Goal: Task Accomplishment & Management: Use online tool/utility

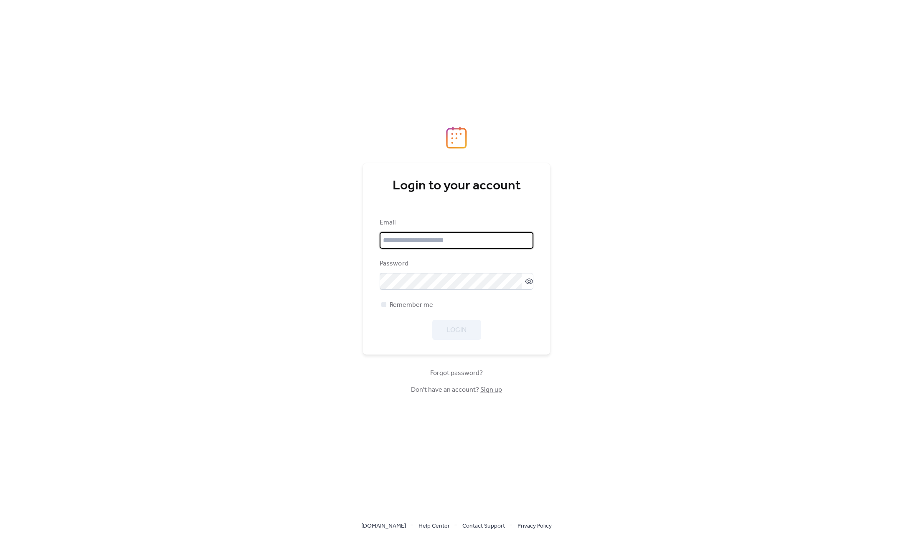
click at [450, 237] on input "email" at bounding box center [457, 240] width 154 height 17
paste input "**********"
type input "**********"
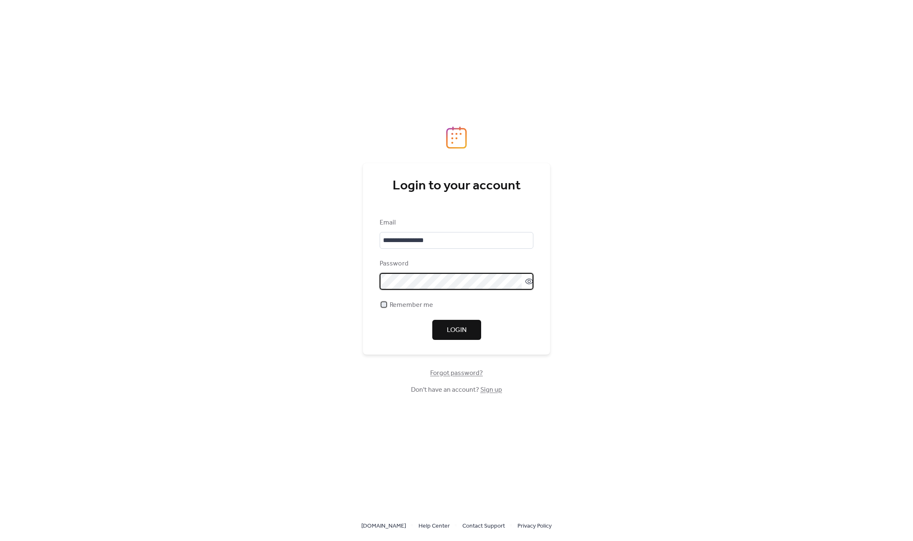
drag, startPoint x: 401, startPoint y: 307, endPoint x: 456, endPoint y: 329, distance: 59.0
click at [401, 307] on span "Remember me" at bounding box center [411, 305] width 43 height 10
click at [468, 335] on button "Login" at bounding box center [456, 330] width 49 height 20
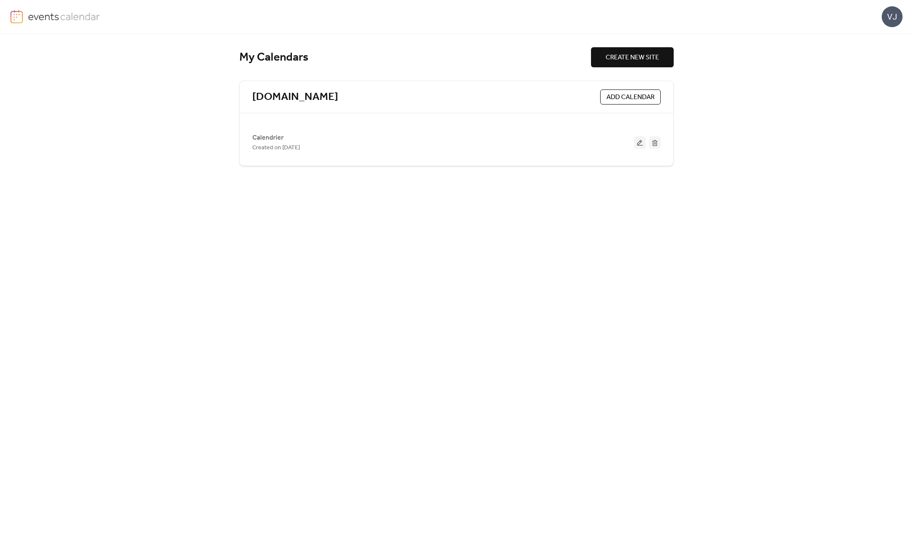
drag, startPoint x: 432, startPoint y: 303, endPoint x: 355, endPoint y: 211, distance: 120.3
click at [425, 295] on div "My Calendars CREATE NEW SITE [DOMAIN_NAME] ADD CALENDAR Calendrier Created on […" at bounding box center [456, 287] width 434 height 507
drag, startPoint x: 293, startPoint y: 139, endPoint x: 357, endPoint y: 145, distance: 64.6
click at [293, 139] on div "Calendrier Created on [DATE]" at bounding box center [443, 142] width 382 height 20
drag, startPoint x: 640, startPoint y: 142, endPoint x: 621, endPoint y: 153, distance: 21.6
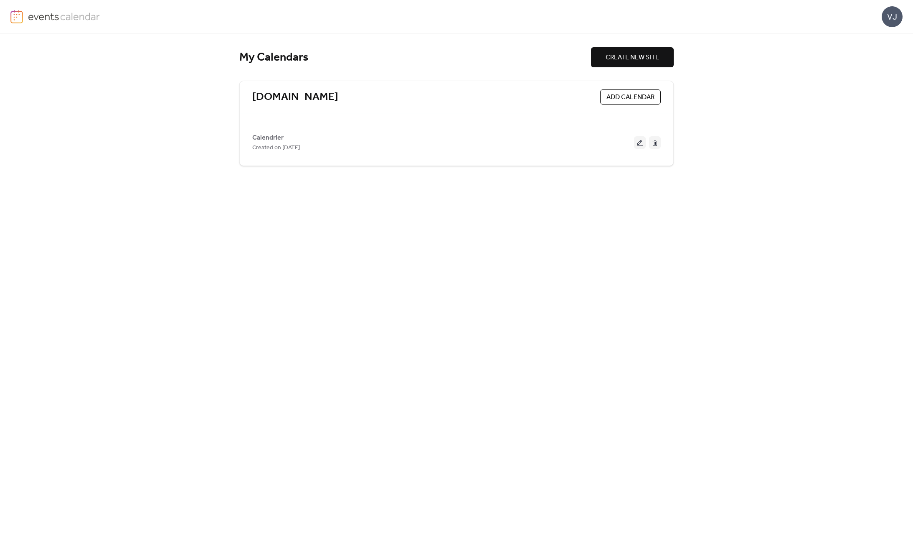
click at [640, 142] on button at bounding box center [640, 142] width 12 height 13
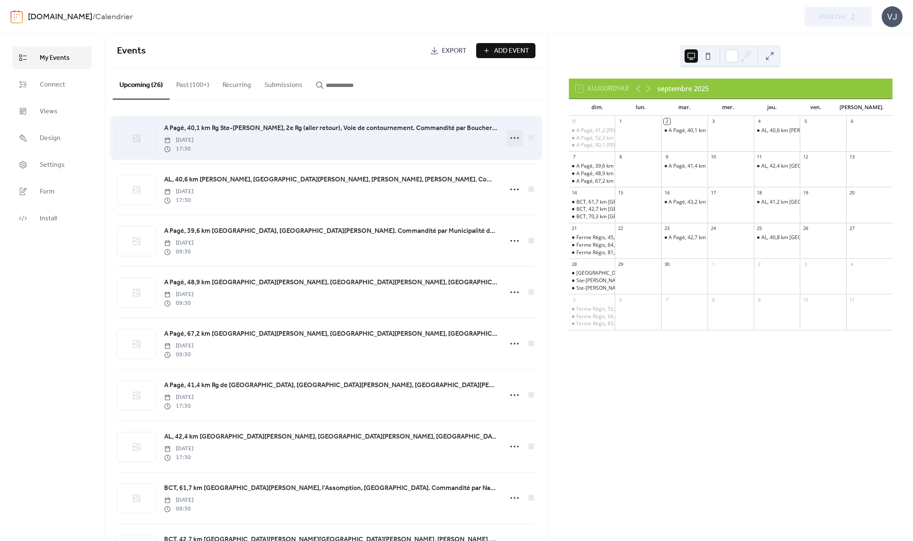
click at [514, 139] on icon at bounding box center [514, 137] width 13 height 13
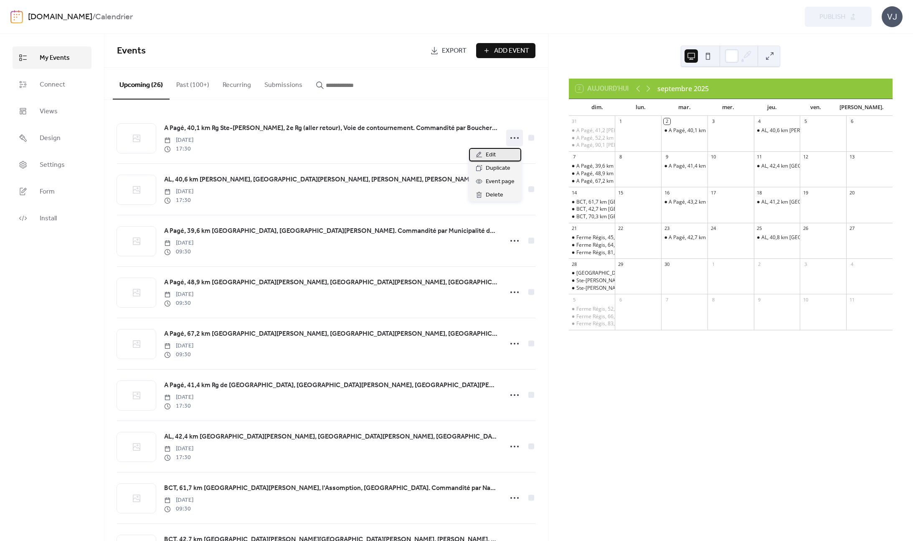
click at [501, 156] on div "Edit" at bounding box center [495, 154] width 52 height 13
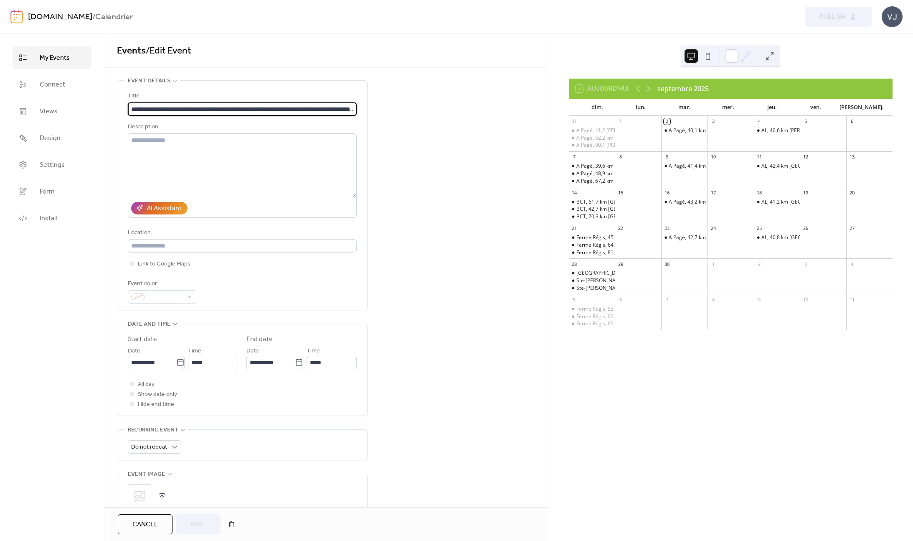
scroll to position [0, 72]
click at [414, 153] on div "**********" at bounding box center [326, 349] width 444 height 538
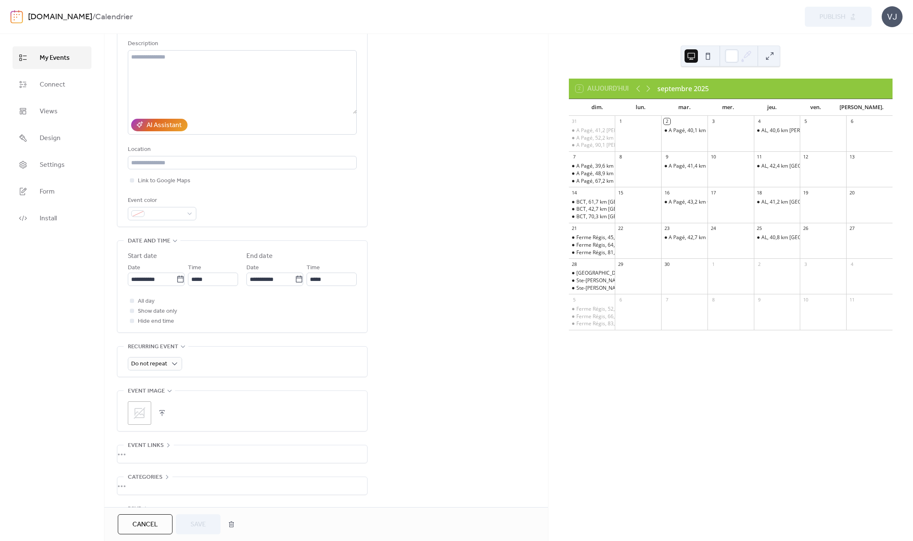
scroll to position [82, 0]
click at [71, 87] on link "Connect" at bounding box center [52, 84] width 79 height 23
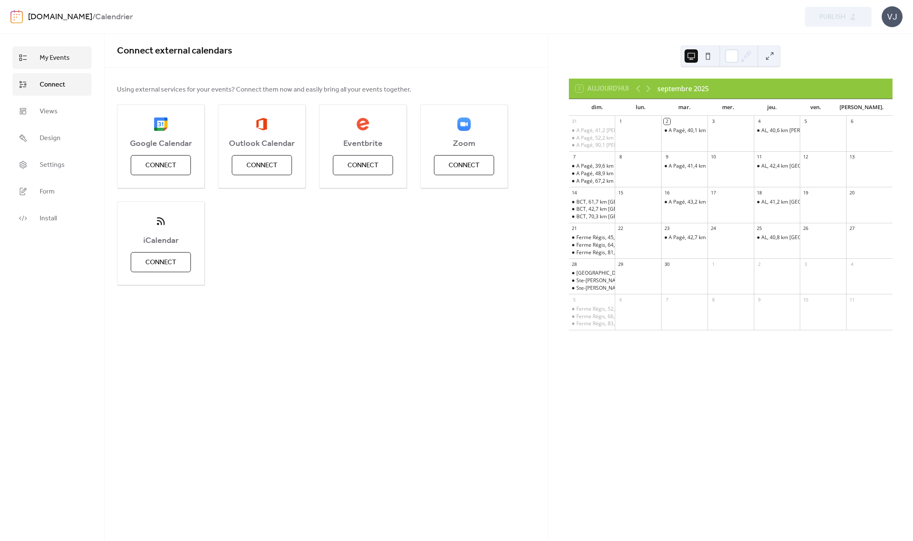
click at [66, 51] on link "My Events" at bounding box center [52, 57] width 79 height 23
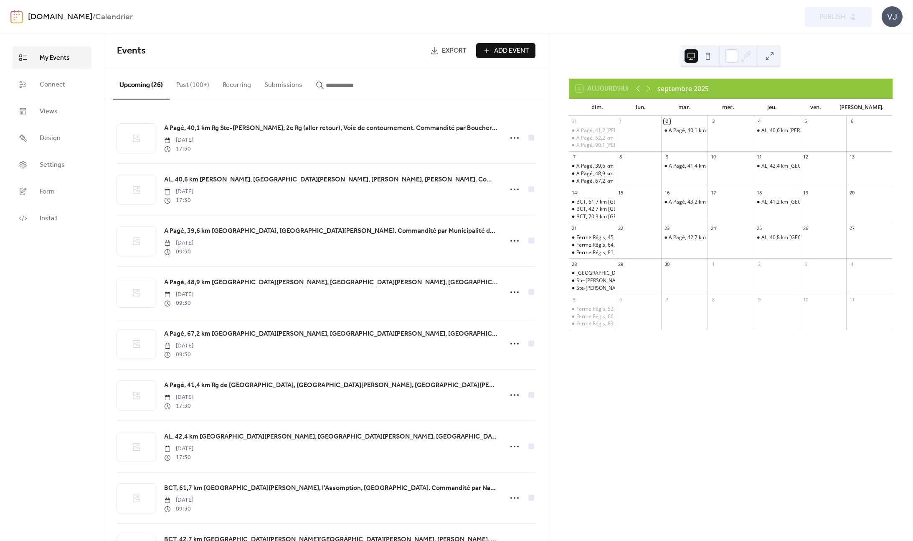
click at [706, 54] on button at bounding box center [707, 55] width 13 height 13
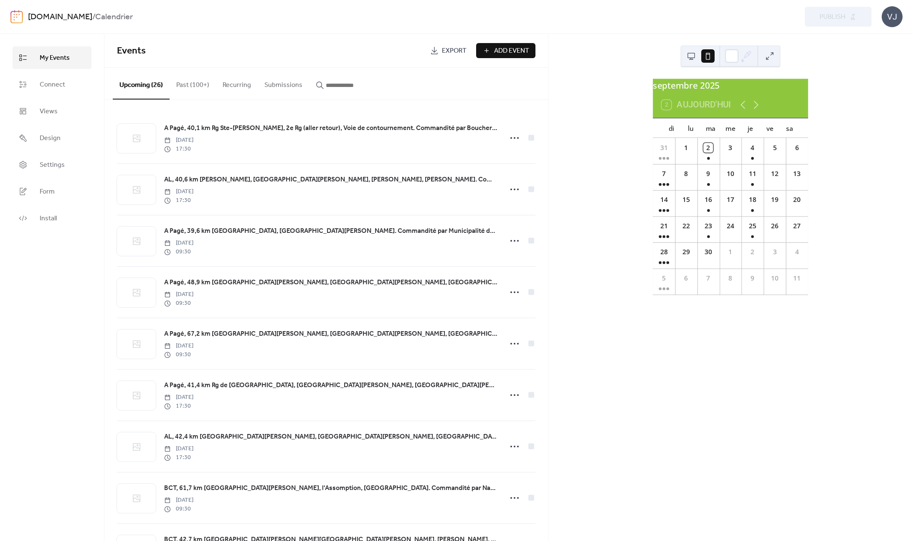
click at [691, 56] on button at bounding box center [691, 55] width 13 height 13
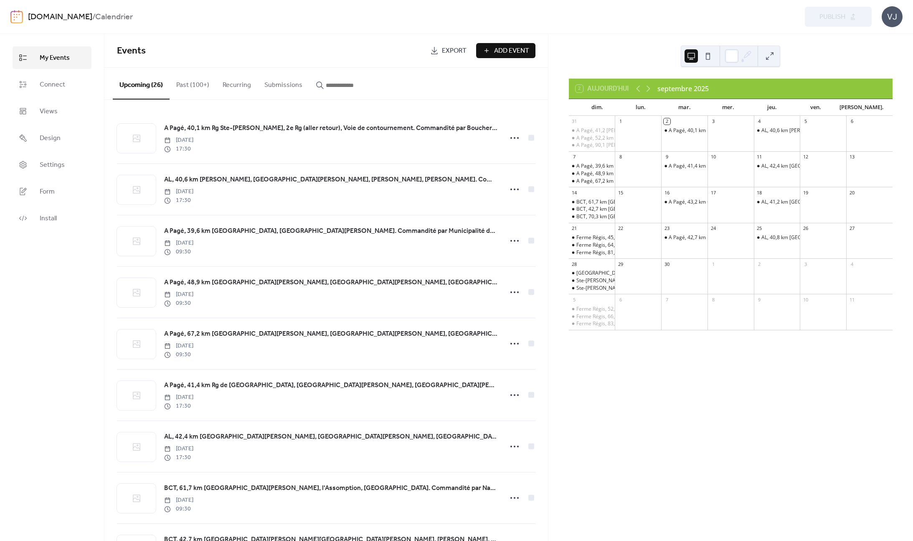
click at [771, 56] on button at bounding box center [769, 55] width 13 height 13
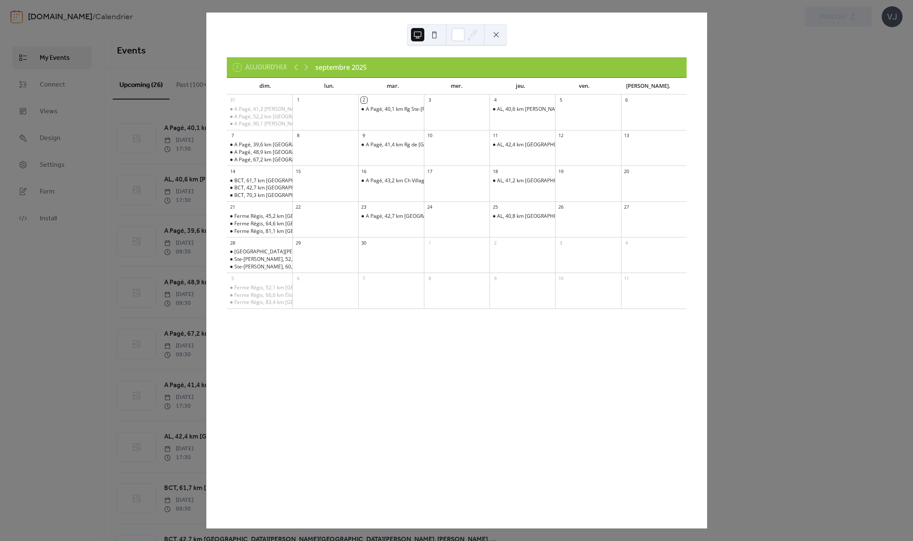
click at [496, 35] on button at bounding box center [496, 34] width 13 height 13
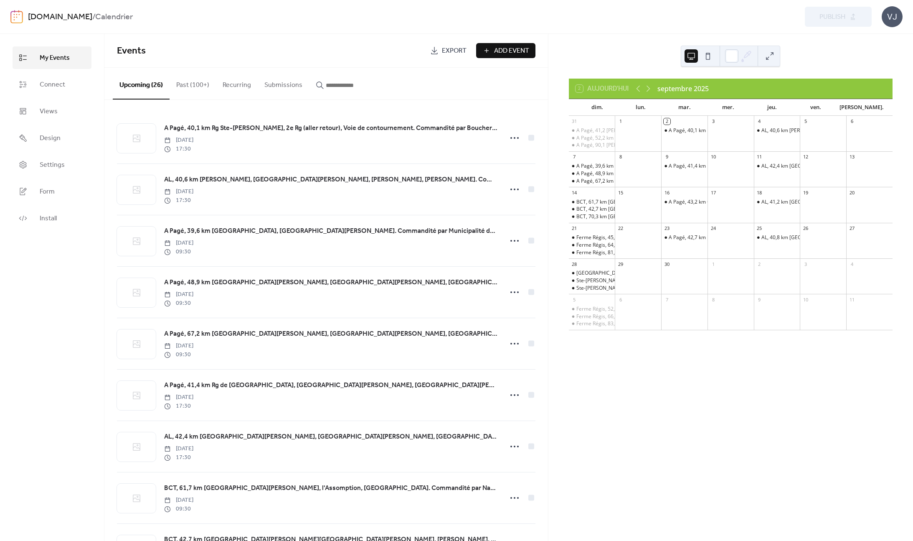
click at [829, 57] on div "2 Aujourd'hui septembre 2025 dim. lun. mar. mer. jeu. ven. [PERSON_NAME]. 31 A …" at bounding box center [730, 287] width 365 height 507
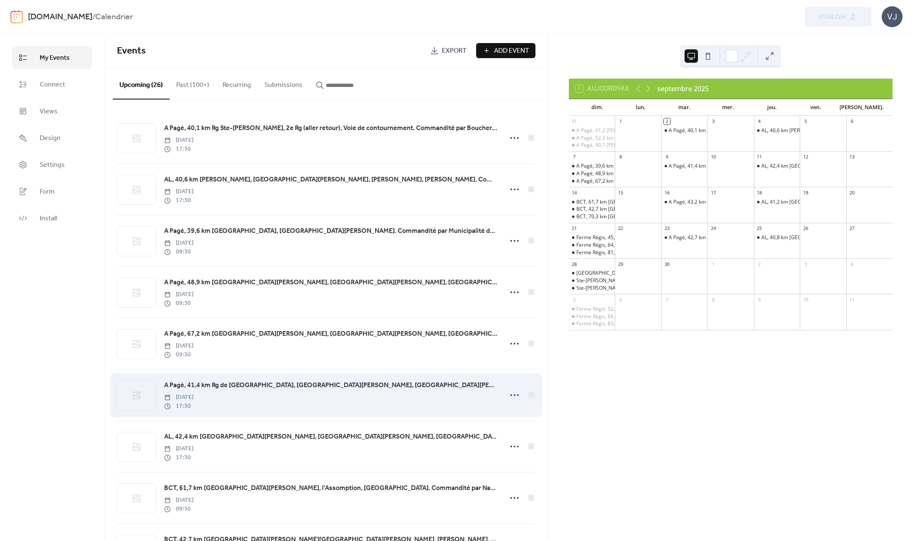
drag, startPoint x: 627, startPoint y: 414, endPoint x: 480, endPoint y: 399, distance: 147.1
click at [625, 414] on div "2 Aujourd'hui septembre 2025 dim. lun. mar. mer. jeu. ven. [PERSON_NAME]. 31 A …" at bounding box center [730, 287] width 365 height 507
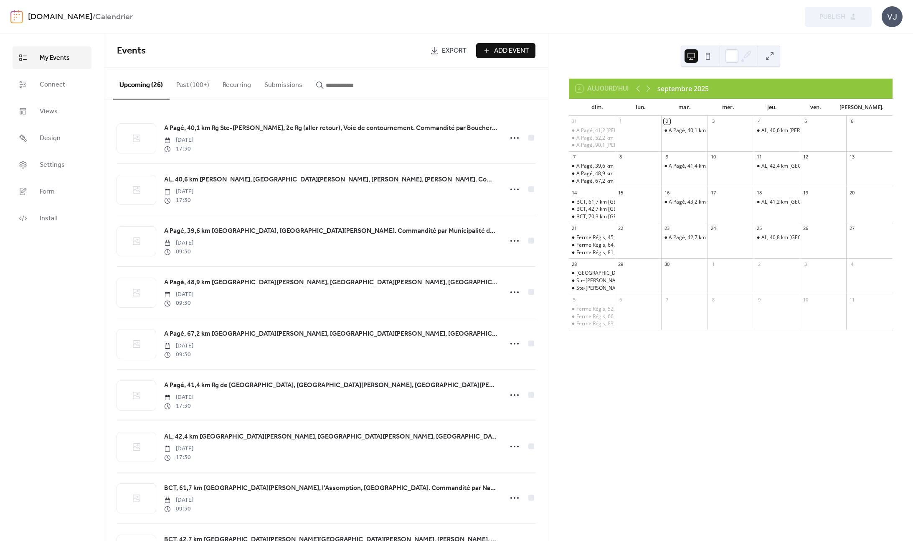
click at [484, 47] on button "Add Event" at bounding box center [505, 50] width 59 height 15
